Goal: Information Seeking & Learning: Learn about a topic

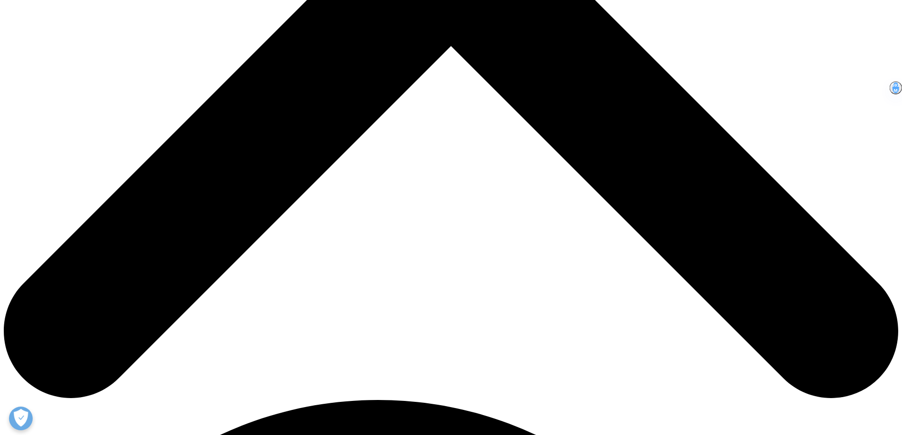
scroll to position [521, 0]
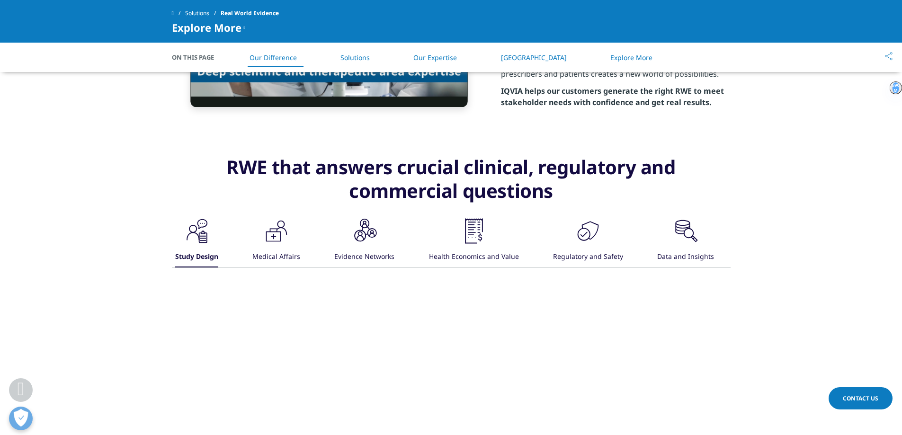
click at [587, 268] on div "Regulatory and Safety" at bounding box center [588, 257] width 70 height 20
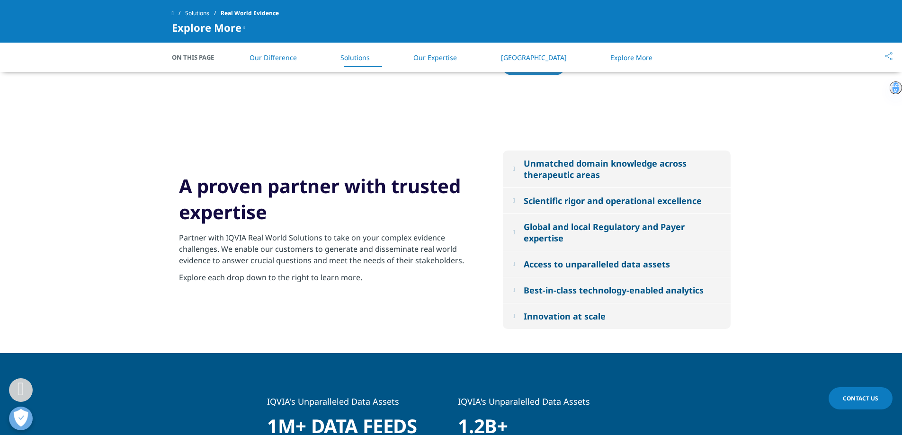
scroll to position [947, 0]
